Goal: Information Seeking & Learning: Find specific fact

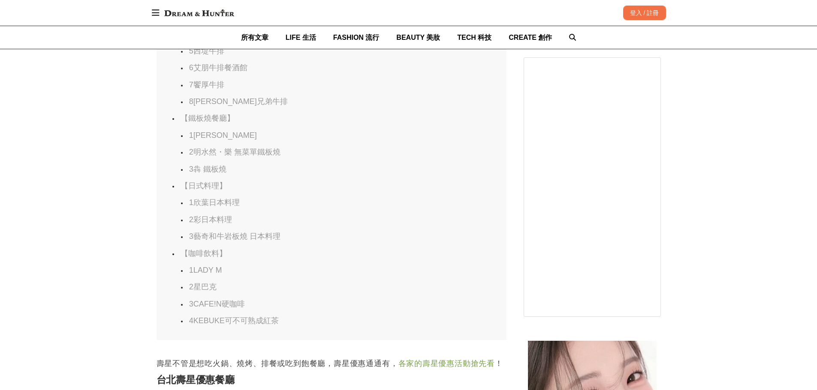
scroll to position [1029, 0]
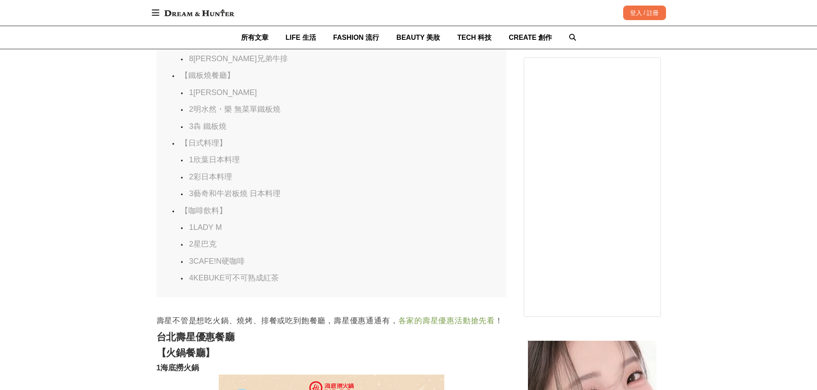
click at [216, 232] on link "1LADY M" at bounding box center [205, 227] width 33 height 9
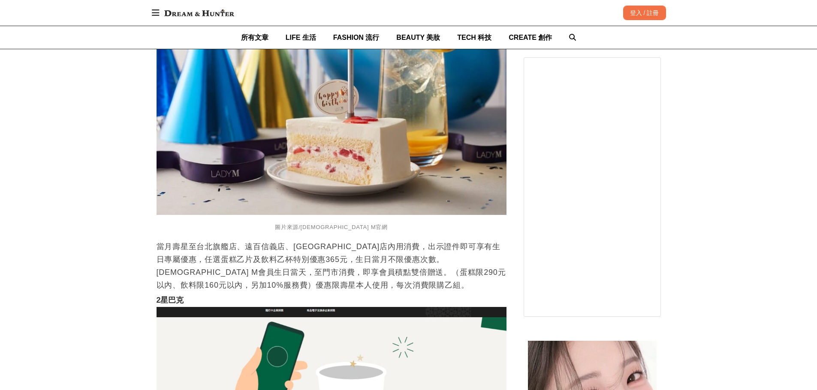
scroll to position [13747, 0]
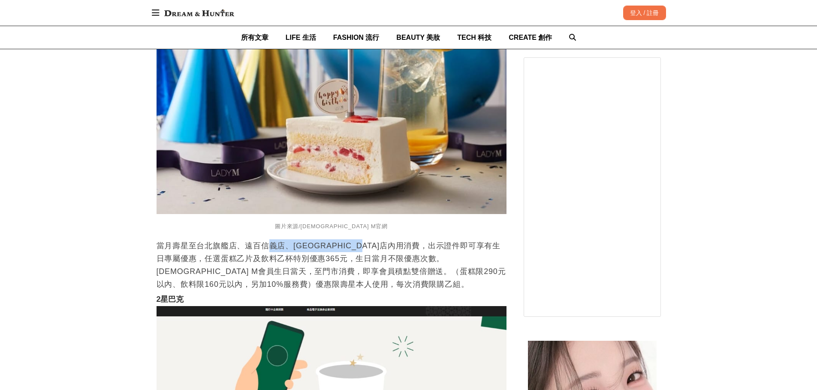
drag, startPoint x: 272, startPoint y: 243, endPoint x: 367, endPoint y: 241, distance: 95.6
click at [367, 241] on p "當月壽星至台北旗艦店、遠百信義店、[GEOGRAPHIC_DATA]店內用消費，出示證件即可享有生日專屬優惠，任選蛋糕乙片及飲料乙杯特別優惠365元，生日當月…" at bounding box center [331, 265] width 350 height 51
click at [202, 244] on p "當月壽星至台北旗艦店、遠百信義店、[GEOGRAPHIC_DATA]店內用消費，出示證件即可享有生日專屬優惠，任選蛋糕乙片及飲料乙杯特別優惠365元，生日當月…" at bounding box center [331, 265] width 350 height 51
click at [171, 240] on p "當月壽星至台北旗艦店、遠百信義店、[GEOGRAPHIC_DATA]店內用消費，出示證件即可享有生日專屬優惠，任選蛋糕乙片及飲料乙杯特別優惠365元，生日當月…" at bounding box center [331, 265] width 350 height 51
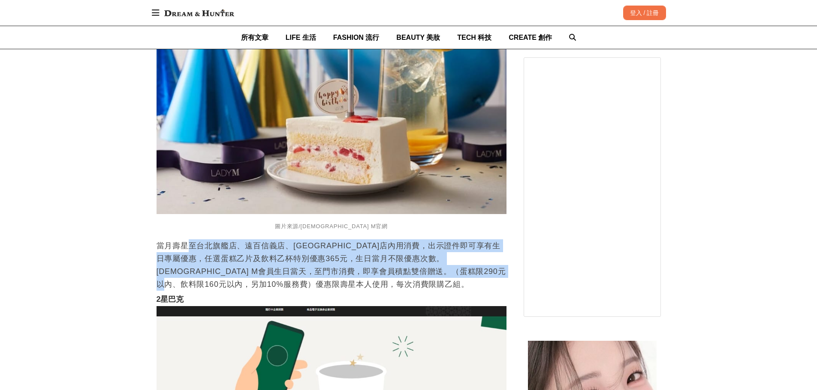
drag, startPoint x: 192, startPoint y: 234, endPoint x: 493, endPoint y: 264, distance: 303.2
click at [493, 264] on p "當月壽星至台北旗艦店、遠百信義店、[GEOGRAPHIC_DATA]店內用消費，出示證件即可享有生日專屬優惠，任選蛋糕乙片及飲料乙杯特別優惠365元，生日當月…" at bounding box center [331, 265] width 350 height 51
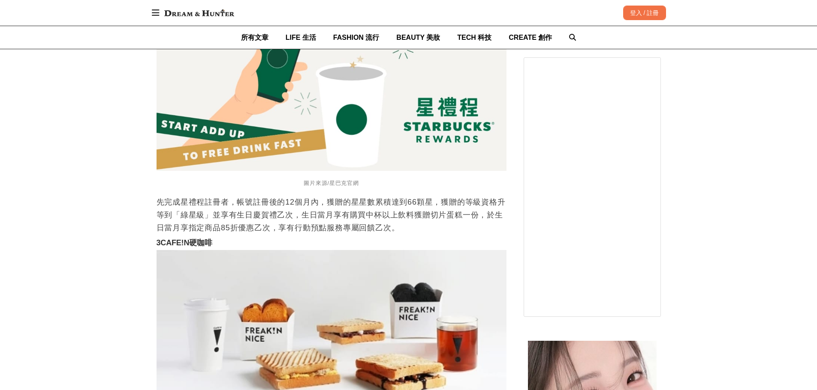
scroll to position [14047, 0]
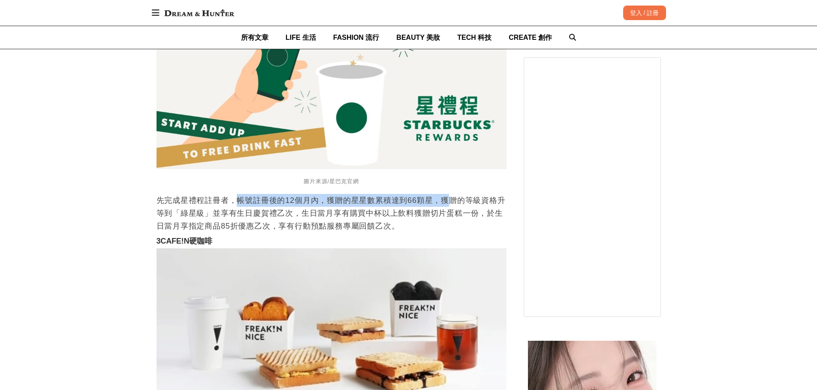
drag, startPoint x: 239, startPoint y: 198, endPoint x: 448, endPoint y: 192, distance: 209.3
click at [448, 194] on p "先完成星禮程註冊者，帳號註冊後的12個月內，獲贈的星星數累積達到66顆星，獲贈的等級資格升等到「綠星級」並享有生日慶賀禮乙次，生日當月享有購買中杯以上飲料獲贈…" at bounding box center [331, 213] width 350 height 39
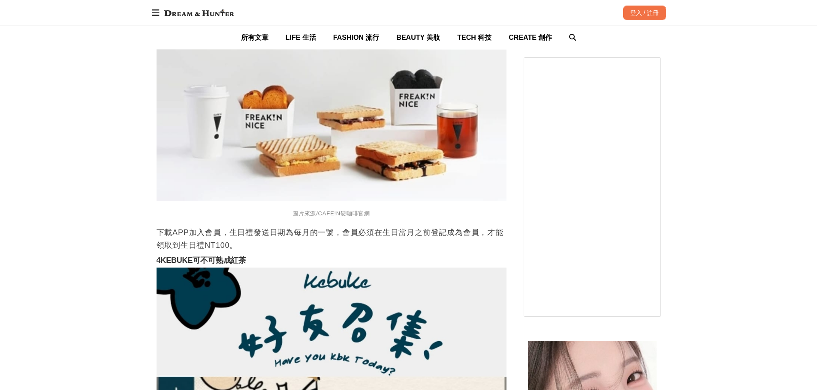
scroll to position [14175, 0]
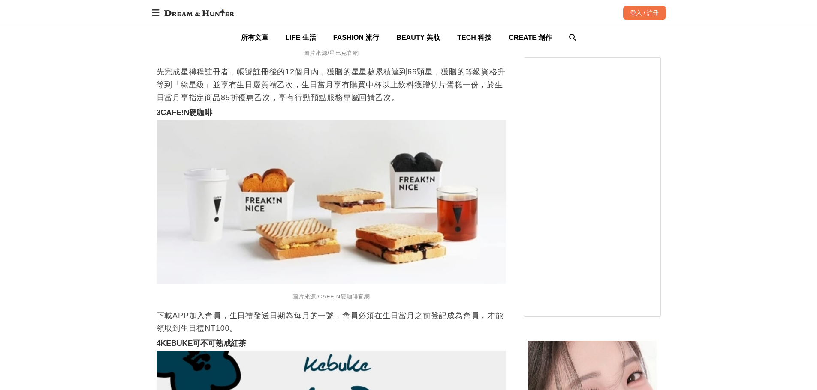
click at [239, 108] on h3 "3CAFE!N硬咖啡" at bounding box center [331, 112] width 350 height 9
drag, startPoint x: 239, startPoint y: 105, endPoint x: 222, endPoint y: 105, distance: 16.7
click at [222, 108] on h3 "3CAFE!N硬咖啡" at bounding box center [331, 112] width 350 height 9
drag, startPoint x: 211, startPoint y: 105, endPoint x: 153, endPoint y: 108, distance: 58.4
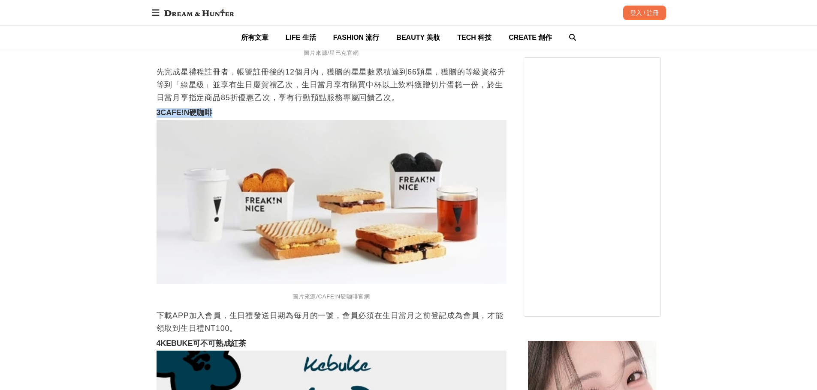
copy strong "3CAFE!N硬咖啡"
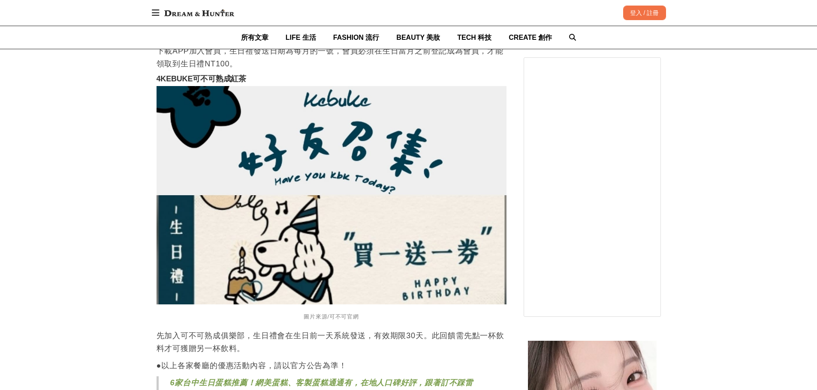
scroll to position [14433, 0]
